Goal: Transaction & Acquisition: Purchase product/service

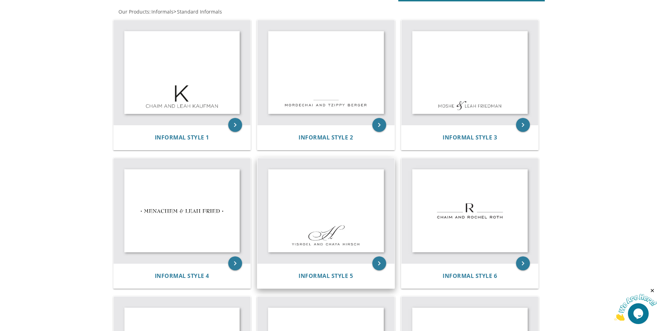
scroll to position [137, 0]
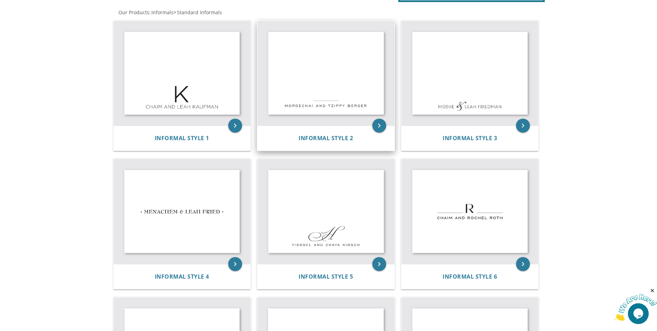
click at [351, 74] on img at bounding box center [325, 73] width 137 height 105
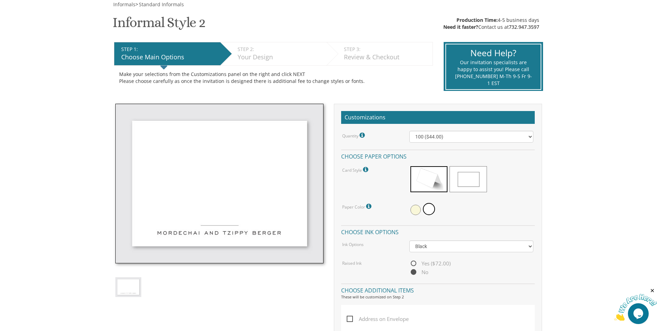
scroll to position [104, 0]
click at [428, 208] on span at bounding box center [429, 208] width 12 height 12
click at [450, 136] on select "100 ($44.00) 200 ($63.00) 300 ($82.00) 400 ($101.00) 500 ($120.00) 600 ($139.00…" at bounding box center [472, 136] width 124 height 12
click at [410, 130] on select "100 ($44.00) 200 ($63.00) 300 ($82.00) 400 ($101.00) 500 ($120.00) 600 ($139.00…" at bounding box center [472, 136] width 124 height 12
click at [421, 179] on span at bounding box center [429, 179] width 37 height 26
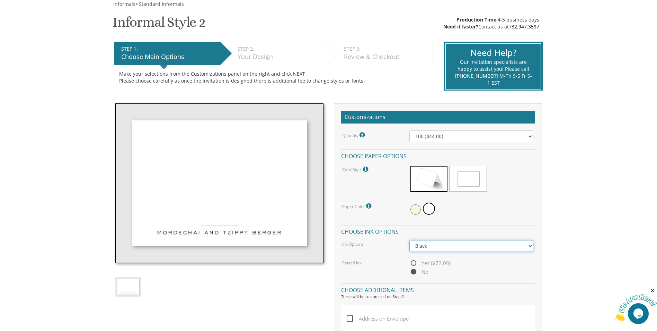
click at [455, 247] on select "Black Colored Ink ($32.00)" at bounding box center [472, 246] width 124 height 12
click at [467, 223] on div "Quantity Please note: Quantities may be modified after order completion. For we…" at bounding box center [438, 203] width 194 height 146
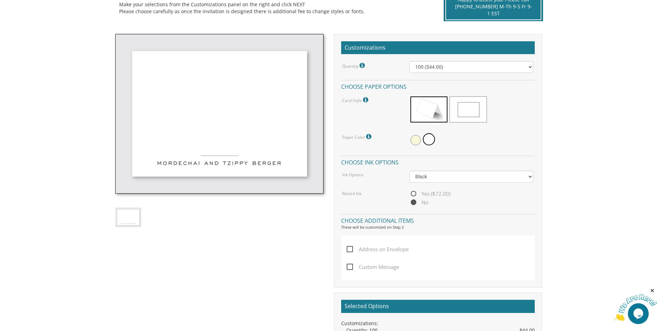
scroll to position [208, 0]
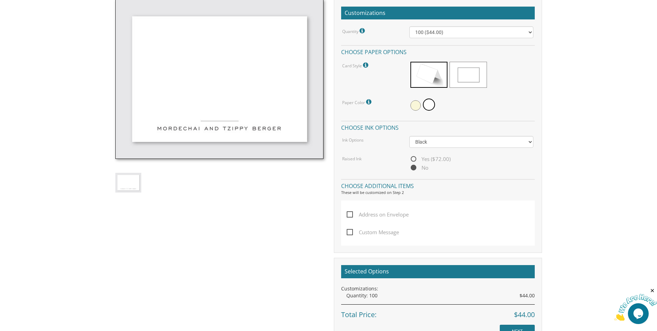
click at [384, 227] on label "Address on Envelope" at bounding box center [379, 219] width 65 height 18
click at [351, 216] on input "Address on Envelope" at bounding box center [349, 213] width 5 height 5
checkbox input "true"
click at [367, 237] on label "Custom Message" at bounding box center [375, 237] width 56 height 18
click at [351, 234] on input "Custom Message" at bounding box center [349, 231] width 5 height 5
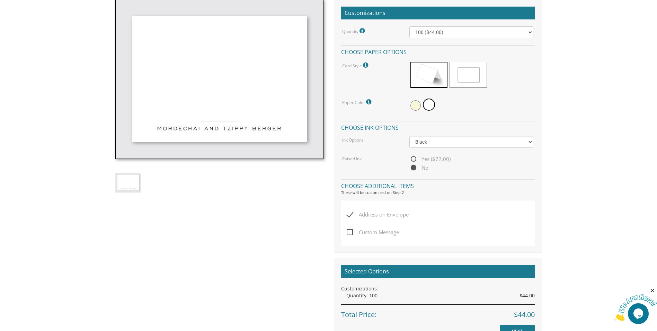
checkbox input "true"
click at [353, 216] on span "Address on Envelope" at bounding box center [378, 214] width 62 height 9
click at [351, 216] on input "Address on Envelope" at bounding box center [349, 213] width 5 height 5
checkbox input "false"
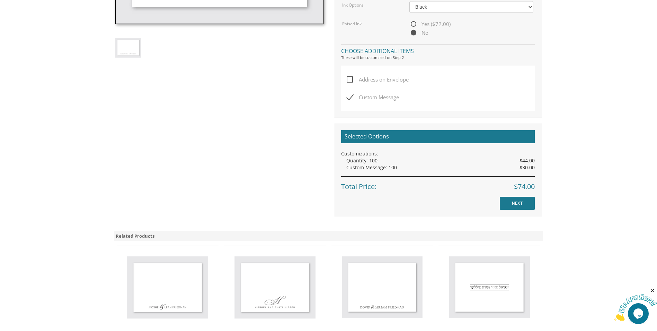
scroll to position [277, 0]
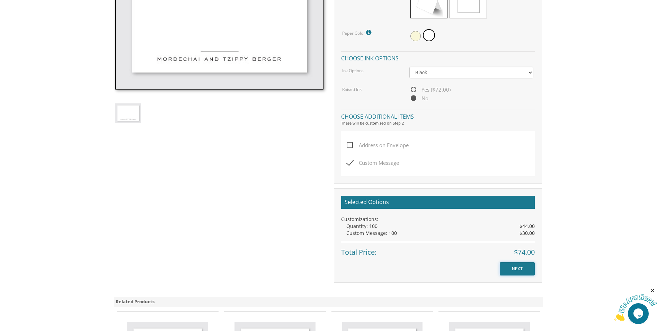
click at [528, 272] on input "NEXT" at bounding box center [517, 268] width 35 height 13
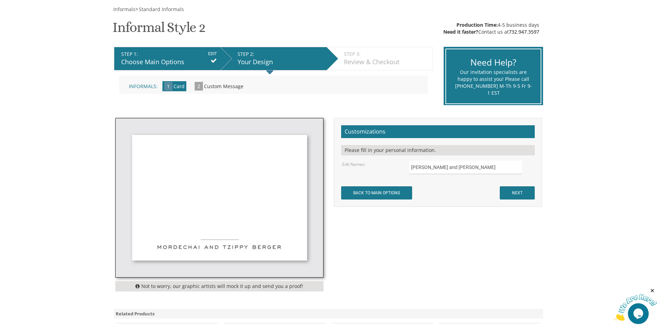
scroll to position [139, 0]
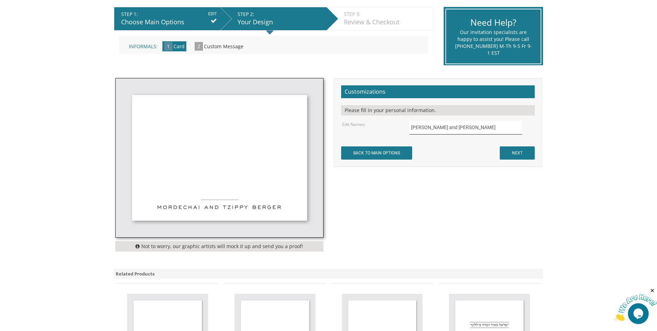
drag, startPoint x: 473, startPoint y: 126, endPoint x: 458, endPoint y: 127, distance: 14.9
click at [471, 126] on input "Mordechai and Tzippy Berger" at bounding box center [466, 128] width 113 height 14
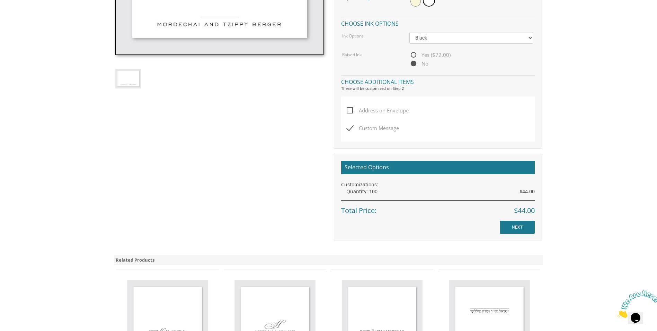
scroll to position [173, 0]
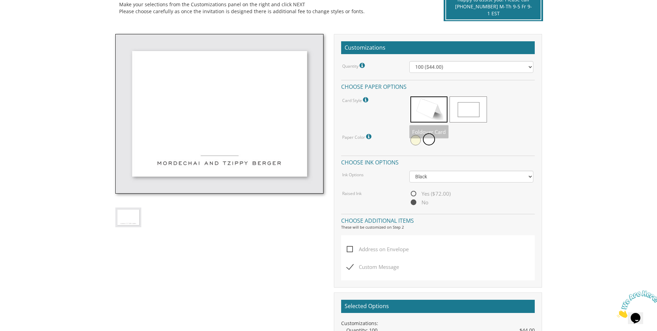
click at [440, 60] on div "Customizations Quantity Please note: Quantities may be modified after order com…" at bounding box center [438, 160] width 208 height 253
click at [443, 65] on select "100 ($44.00) 200 ($63.00) 300 ($82.00) 400 ($101.00) 500 ($120.00) 600 ($139.00…" at bounding box center [472, 67] width 124 height 12
click at [410, 61] on select "100 ($44.00) 200 ($63.00) 300 ($82.00) 400 ($101.00) 500 ($120.00) 600 ($139.00…" at bounding box center [472, 67] width 124 height 12
click at [533, 89] on h4 "Choose paper options" at bounding box center [438, 86] width 194 height 12
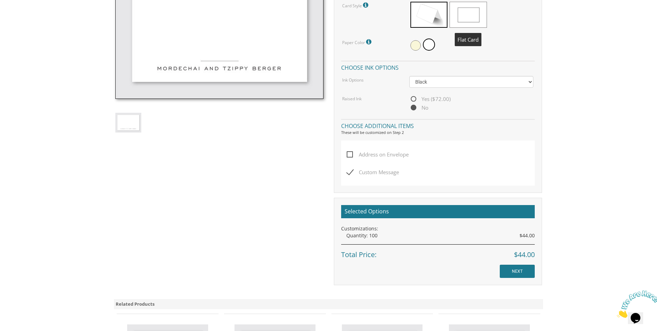
scroll to position [277, 0]
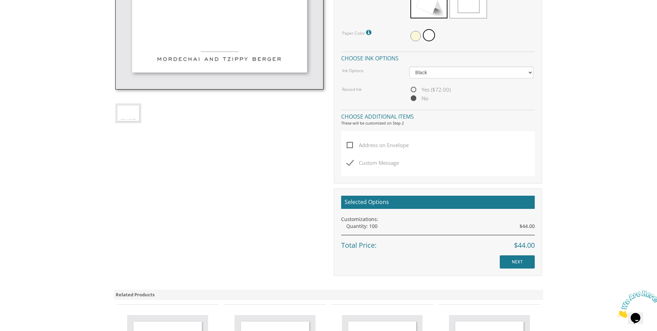
click at [373, 165] on span "Custom Message" at bounding box center [373, 162] width 52 height 9
click at [351, 164] on input "Custom Message" at bounding box center [349, 162] width 5 height 5
checkbox input "false"
click at [524, 263] on input "NEXT" at bounding box center [517, 261] width 35 height 13
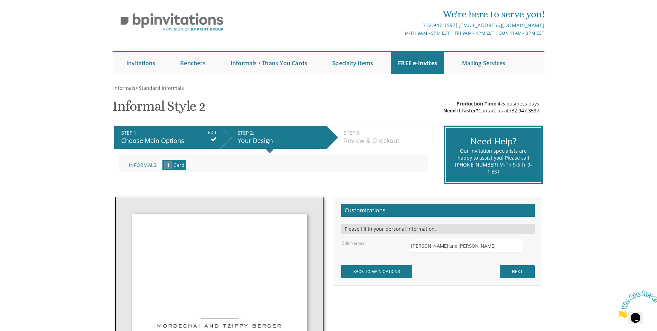
scroll to position [69, 0]
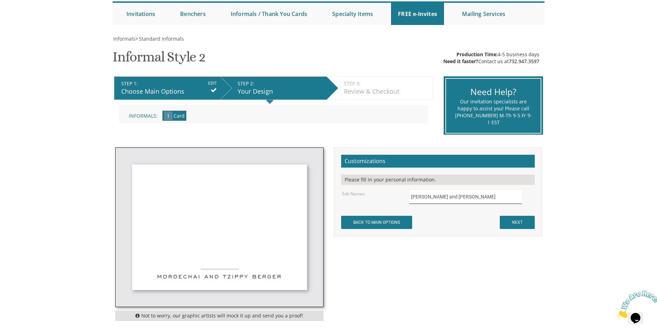
drag, startPoint x: 480, startPoint y: 197, endPoint x: 362, endPoint y: 193, distance: 118.6
click at [362, 193] on div "Edit Names: Mordechai and Tzippy Berger" at bounding box center [438, 197] width 202 height 14
type input "S"
type input "SHOLOM & BATSHEVA kOPELOWITZ"
click at [476, 239] on div "Not to worry, our graphic artists will mock it up and send you a proof! Customi…" at bounding box center [328, 235] width 437 height 177
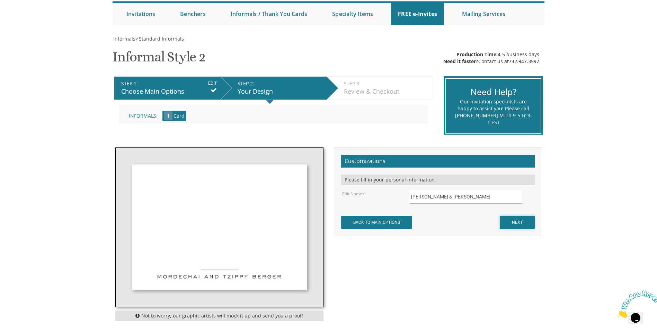
click at [511, 222] on input "NEXT" at bounding box center [517, 222] width 35 height 13
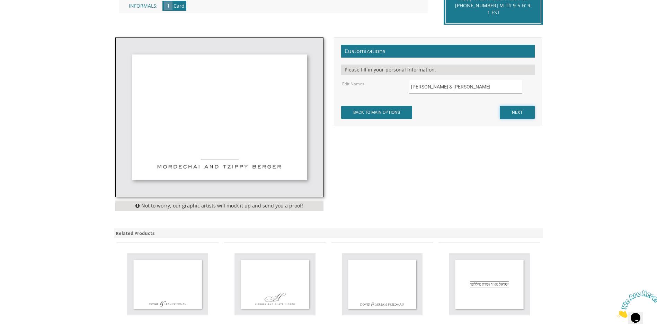
scroll to position [208, 0]
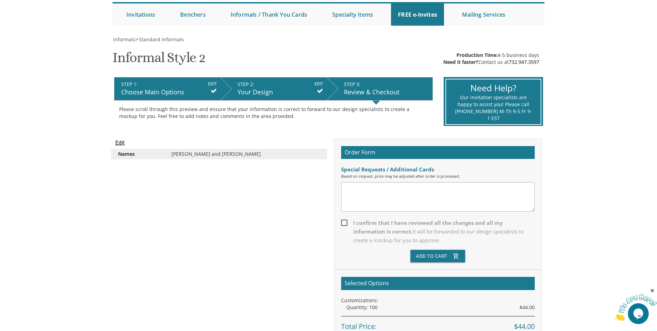
scroll to position [69, 0]
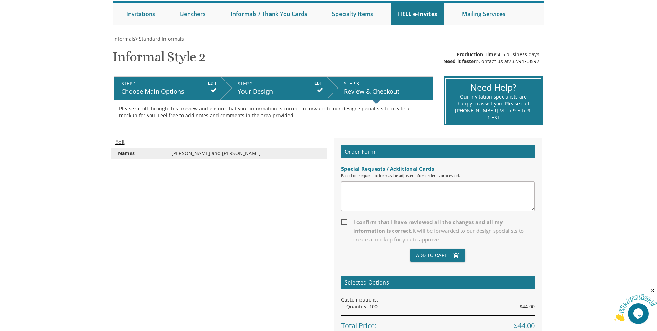
drag, startPoint x: 167, startPoint y: 154, endPoint x: 160, endPoint y: 152, distance: 7.6
click at [168, 154] on div "Mordechai and Tzippy Berger" at bounding box center [245, 153] width 159 height 7
click at [122, 143] on input "Edit" at bounding box center [119, 142] width 9 height 8
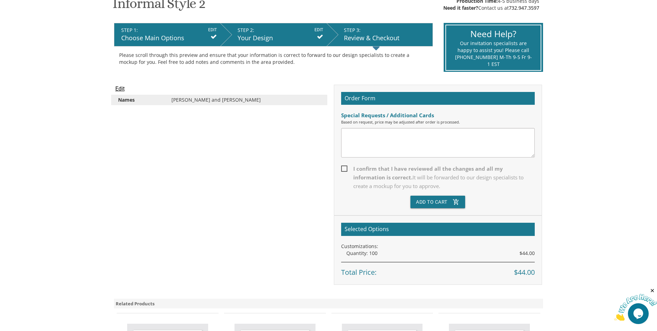
scroll to position [139, 0]
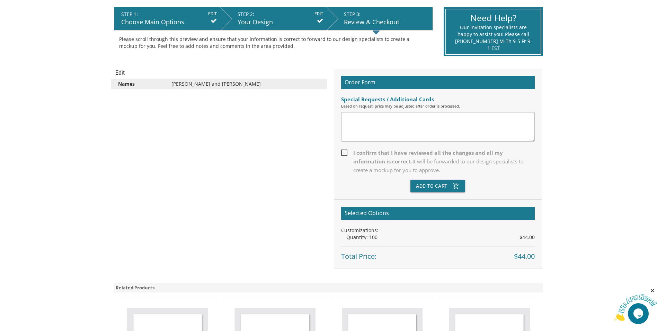
click at [124, 76] on input "Edit" at bounding box center [119, 73] width 9 height 8
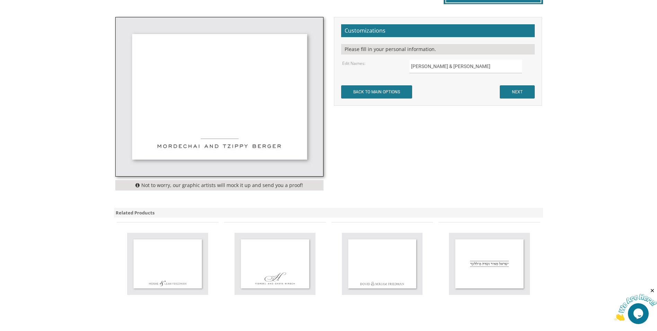
scroll to position [243, 0]
